Goal: Task Accomplishment & Management: Manage account settings

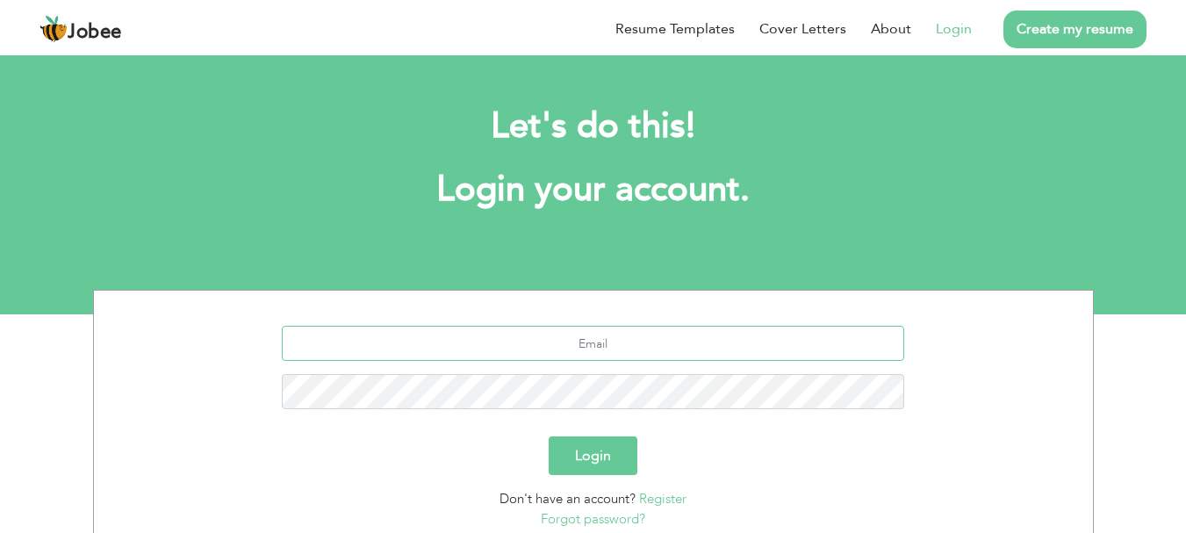
click at [470, 328] on input "text" at bounding box center [593, 343] width 622 height 35
type input "A"
type input "[EMAIL_ADDRESS][DOMAIN_NAME]"
click at [611, 463] on button "Login" at bounding box center [593, 455] width 89 height 39
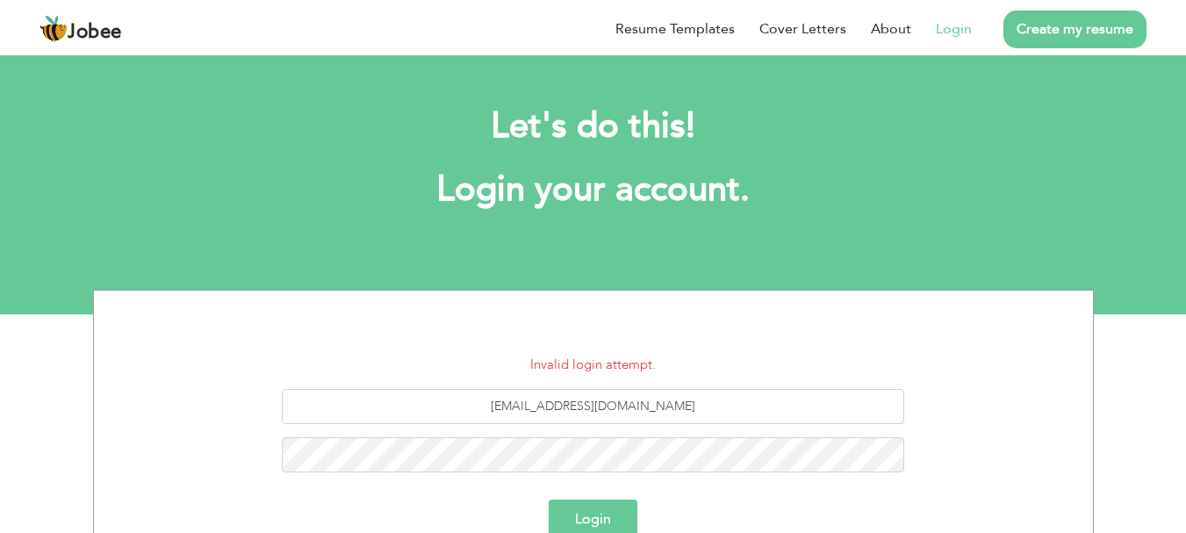
click at [607, 506] on button "Login" at bounding box center [593, 518] width 89 height 39
click at [594, 507] on button "Login" at bounding box center [593, 518] width 89 height 39
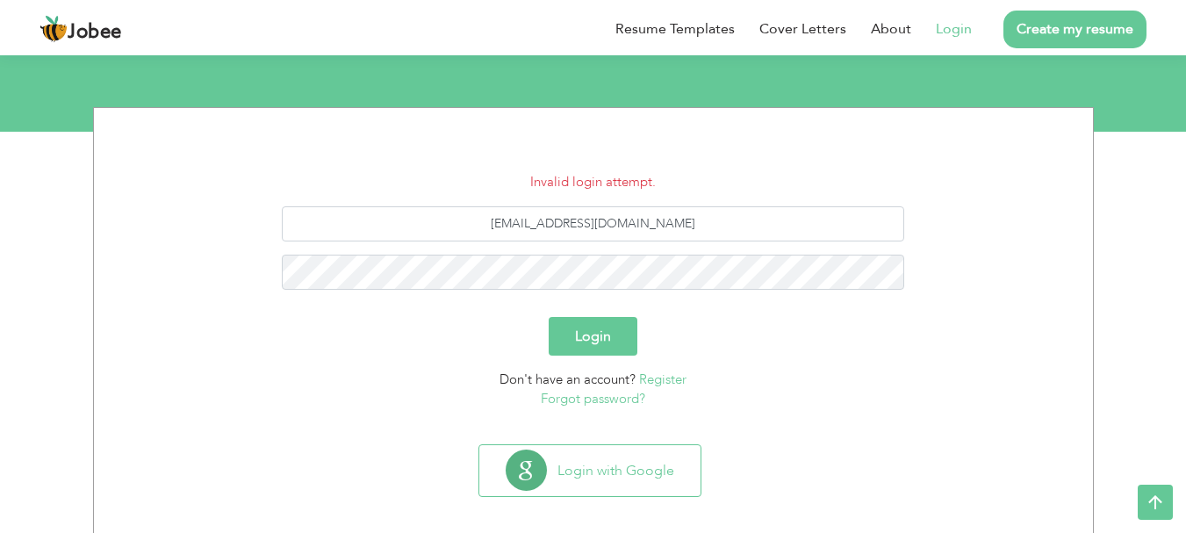
scroll to position [176, 0]
